Goal: Task Accomplishment & Management: Manage account settings

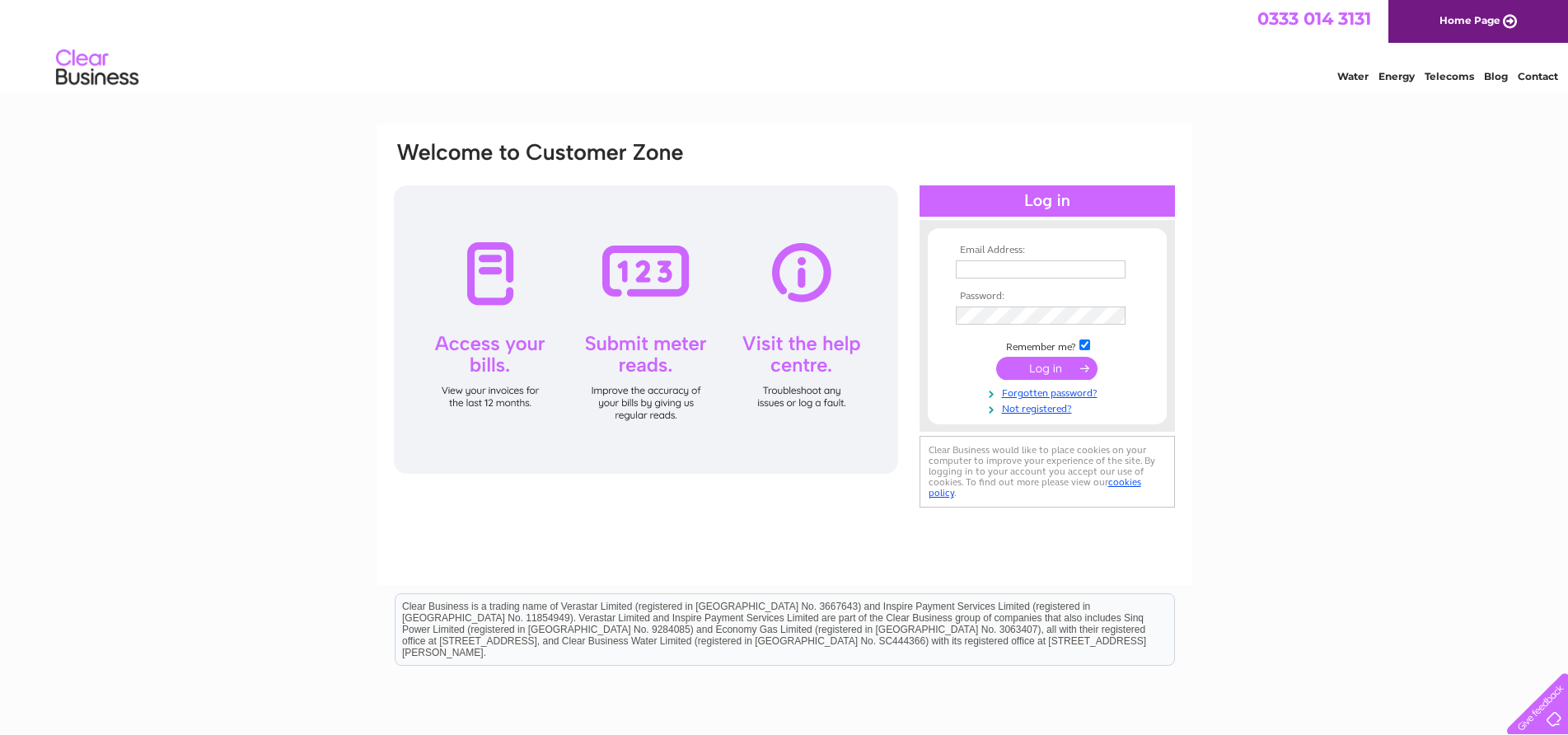
type input "[PERSON_NAME][EMAIL_ADDRESS][DOMAIN_NAME]"
click at [1035, 372] on input "submit" at bounding box center [1047, 368] width 102 height 23
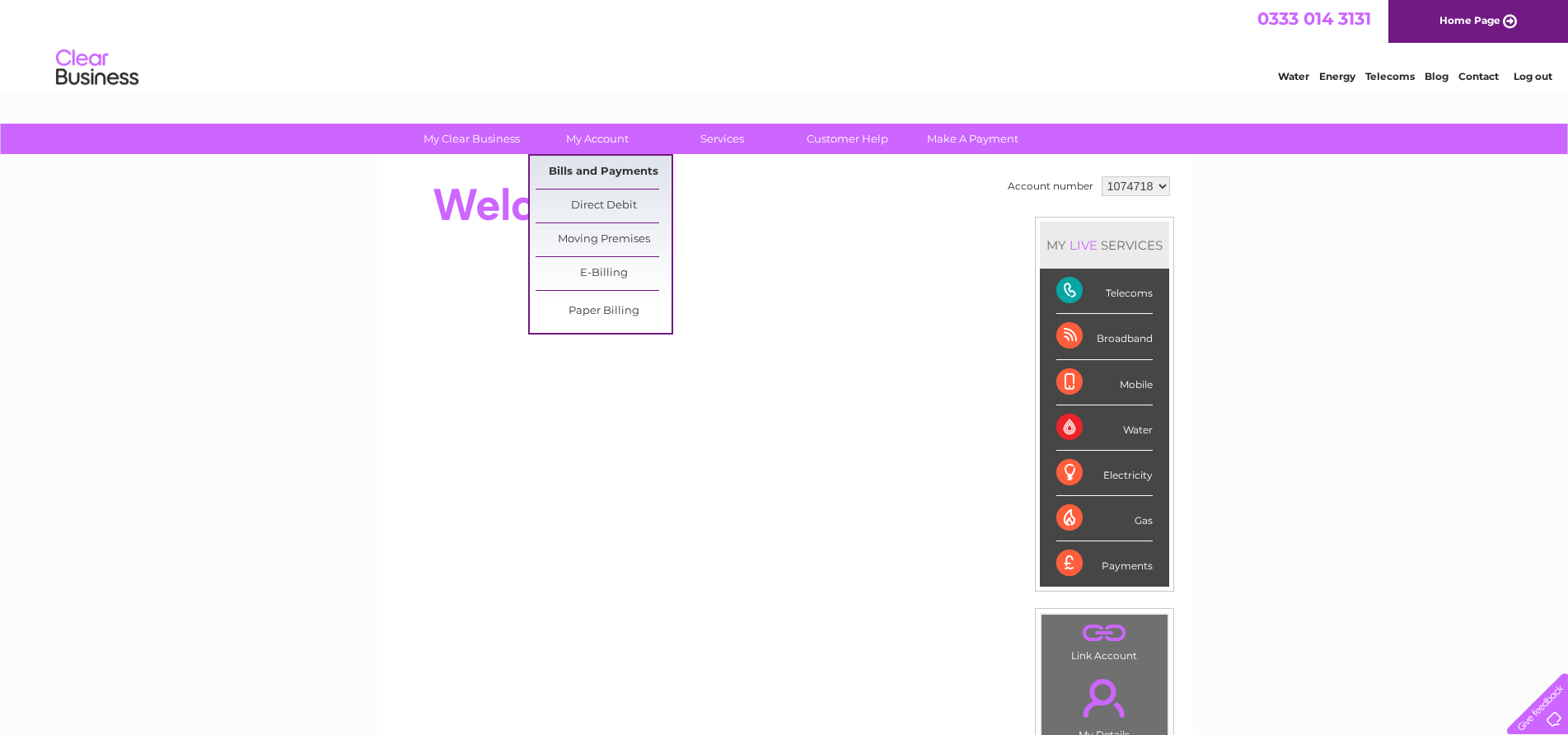
click at [597, 170] on link "Bills and Payments" at bounding box center [604, 172] width 136 height 33
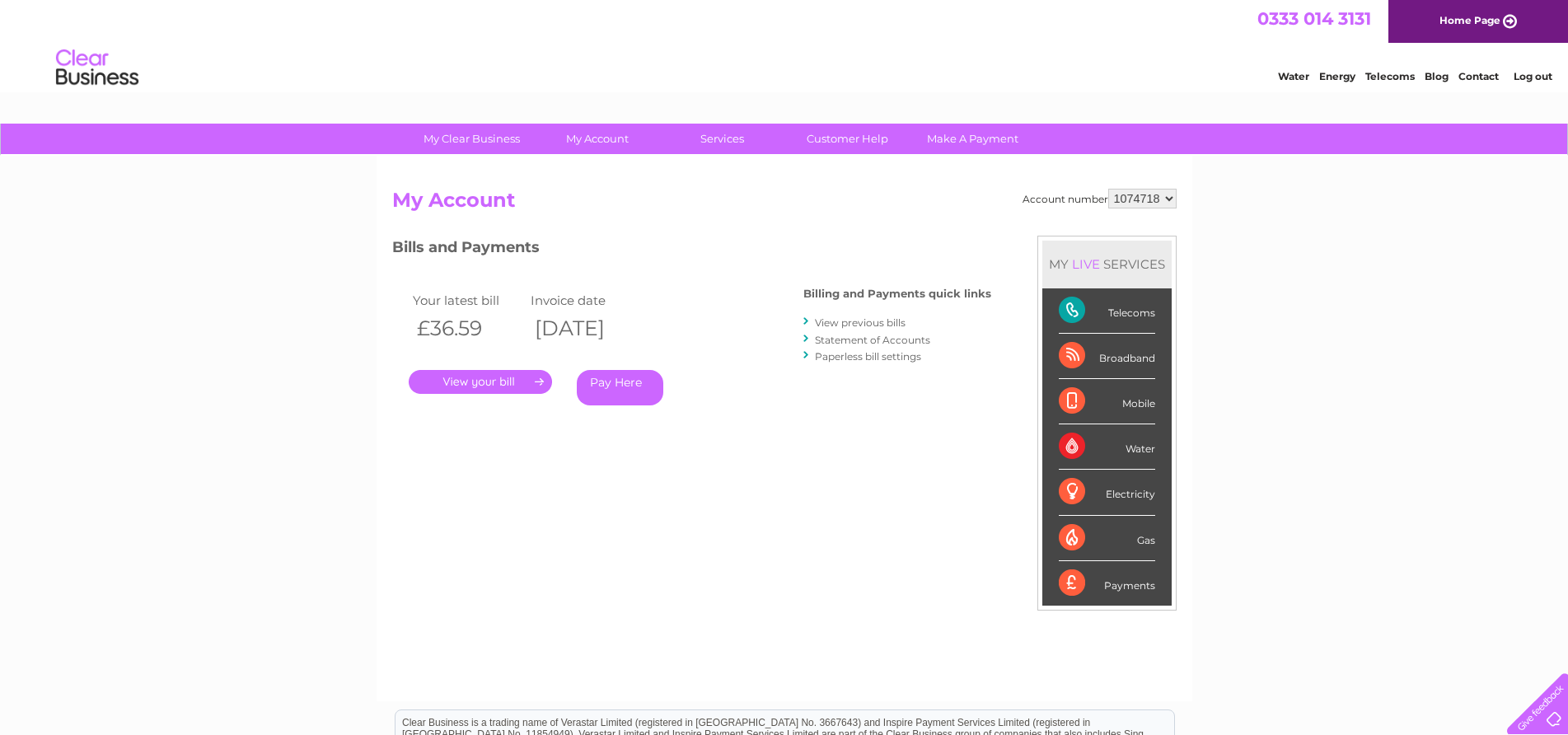
click at [474, 383] on link "." at bounding box center [480, 382] width 144 height 23
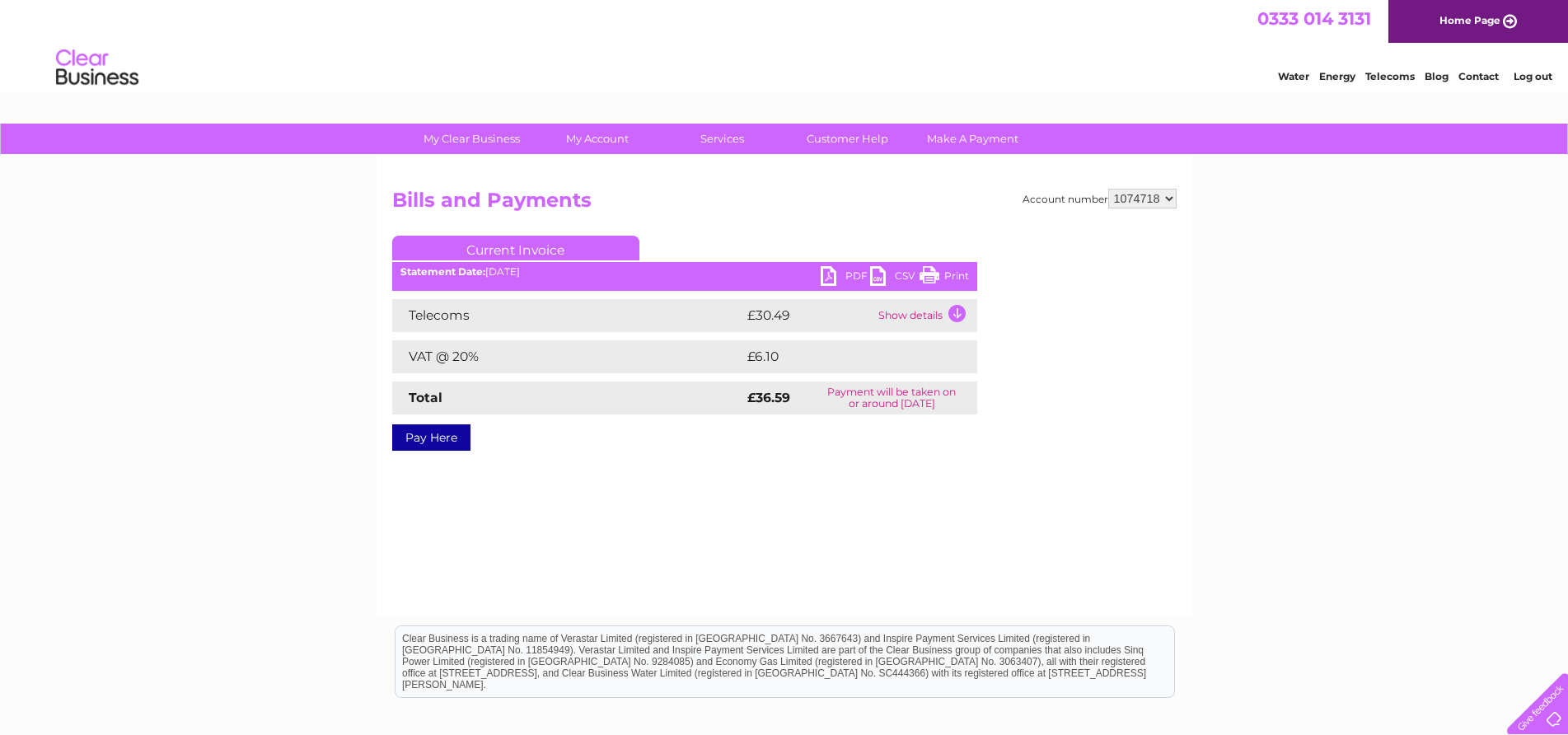
click at [831, 274] on link "PDF" at bounding box center [845, 277] width 50 height 23
